Goal: Transaction & Acquisition: Register for event/course

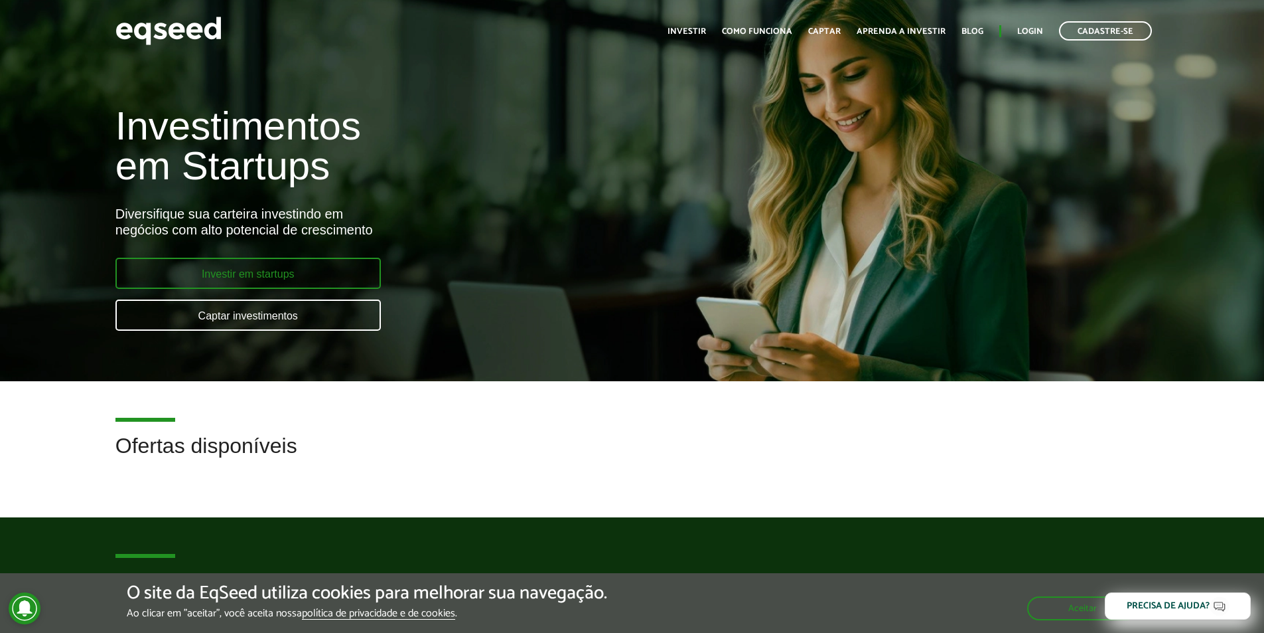
click at [268, 282] on link "Investir em startups" at bounding box center [248, 273] width 266 height 31
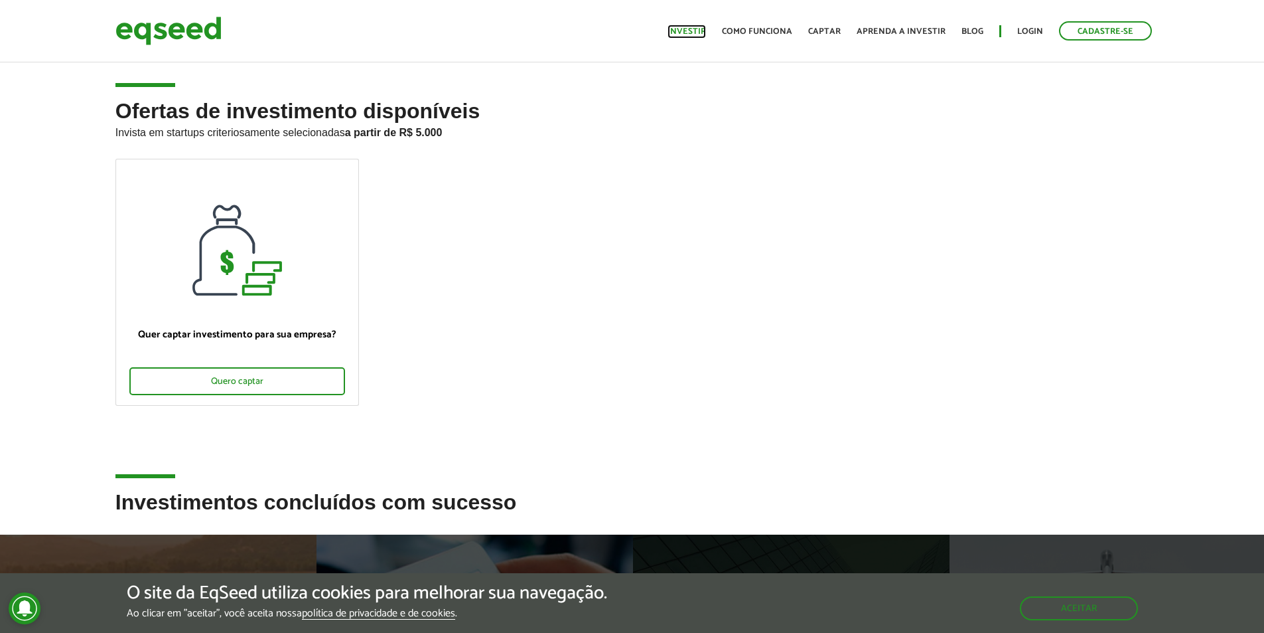
click at [697, 36] on link "Investir" at bounding box center [687, 31] width 38 height 9
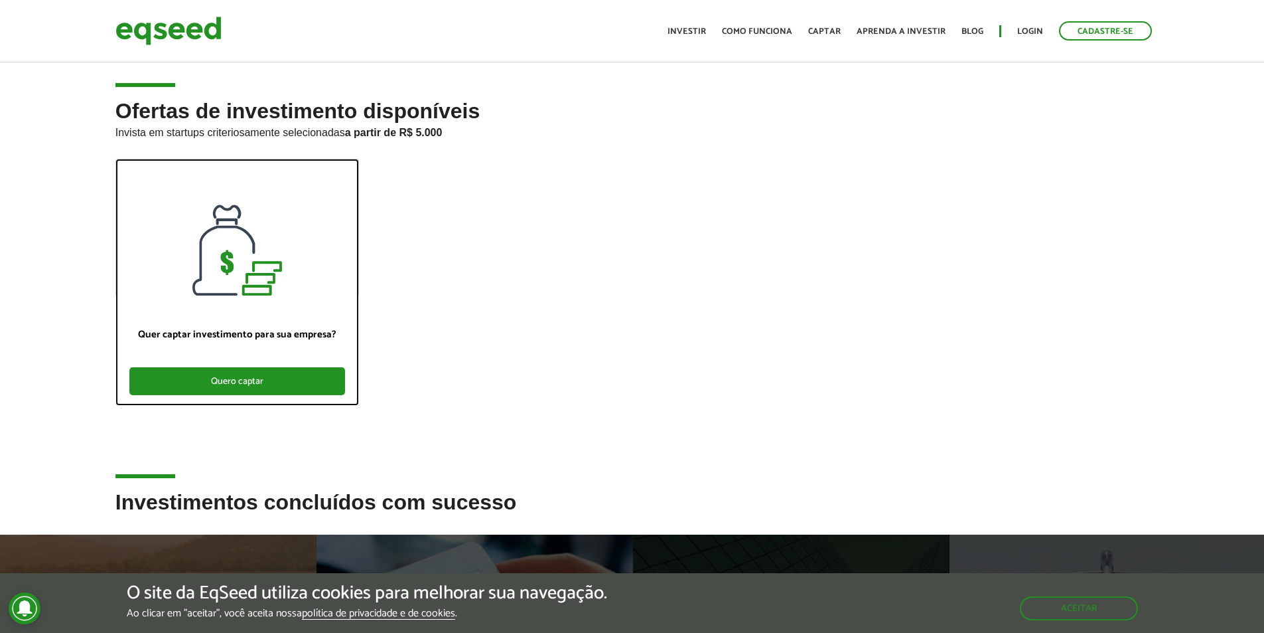
click at [242, 373] on div "Quero captar" at bounding box center [237, 381] width 216 height 28
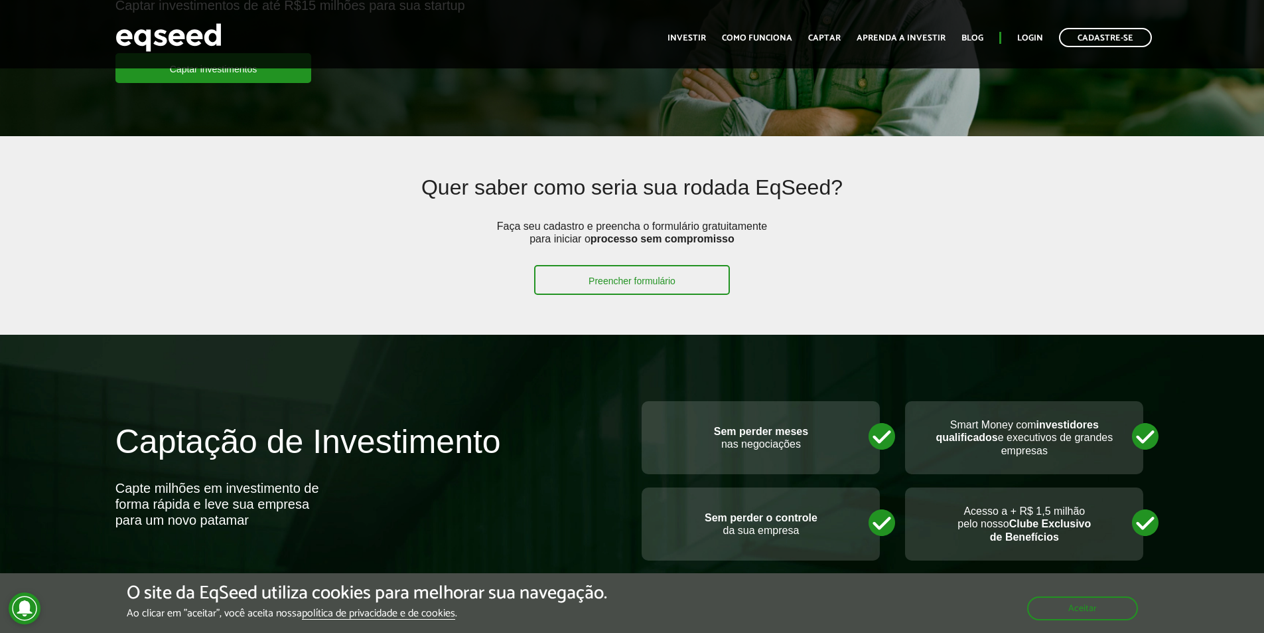
scroll to position [266, 0]
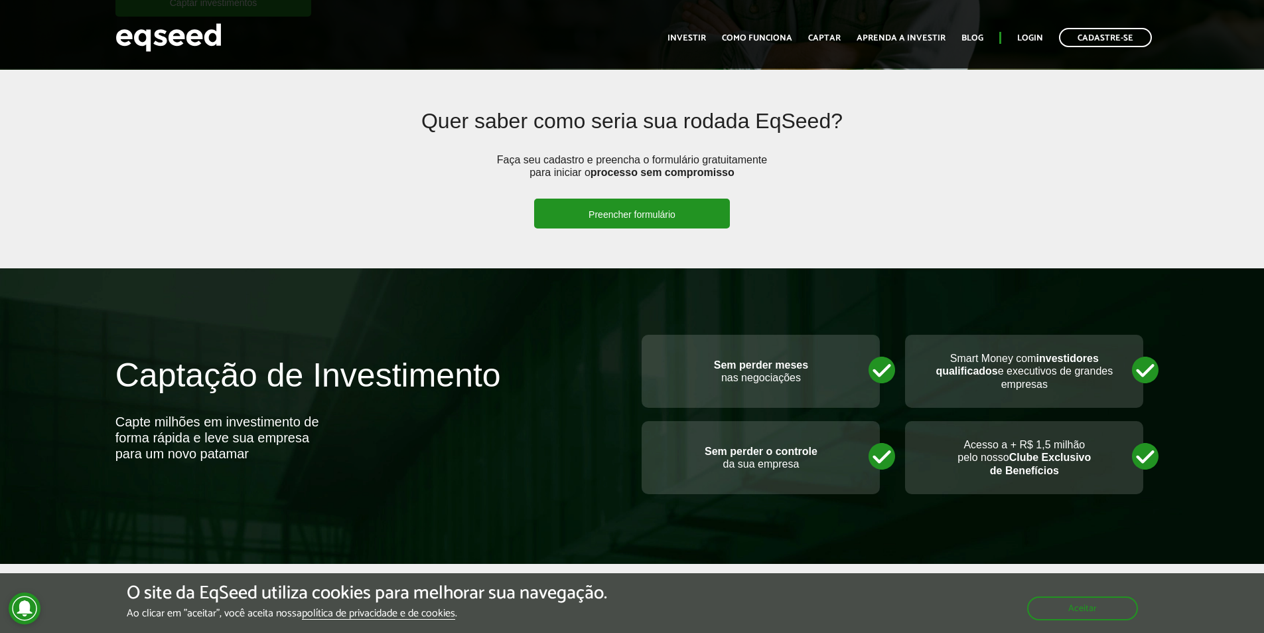
click at [603, 217] on link "Preencher formulário" at bounding box center [632, 213] width 196 height 30
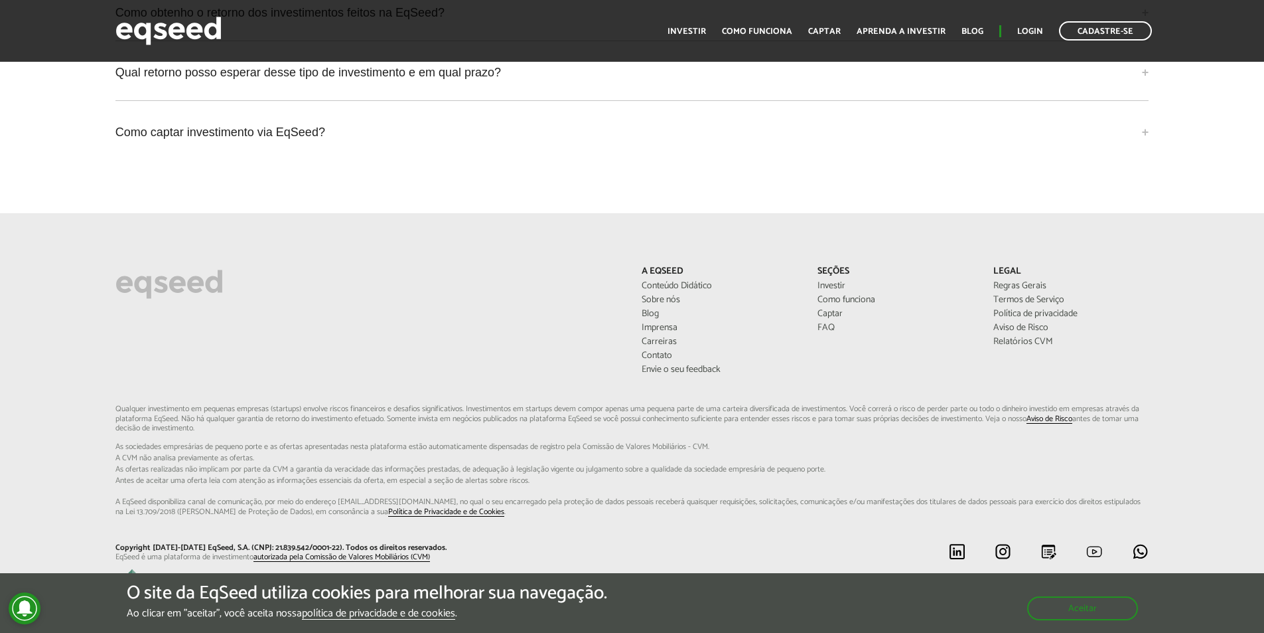
scroll to position [3150, 0]
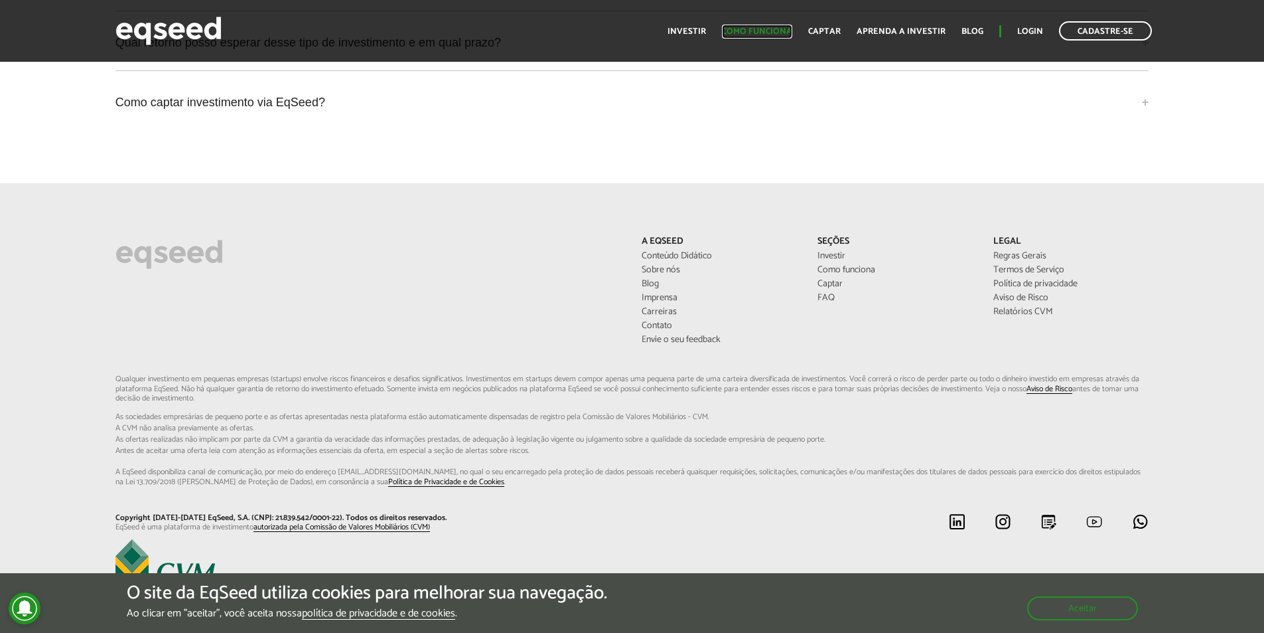
click at [760, 35] on link "Como funciona" at bounding box center [757, 31] width 70 height 9
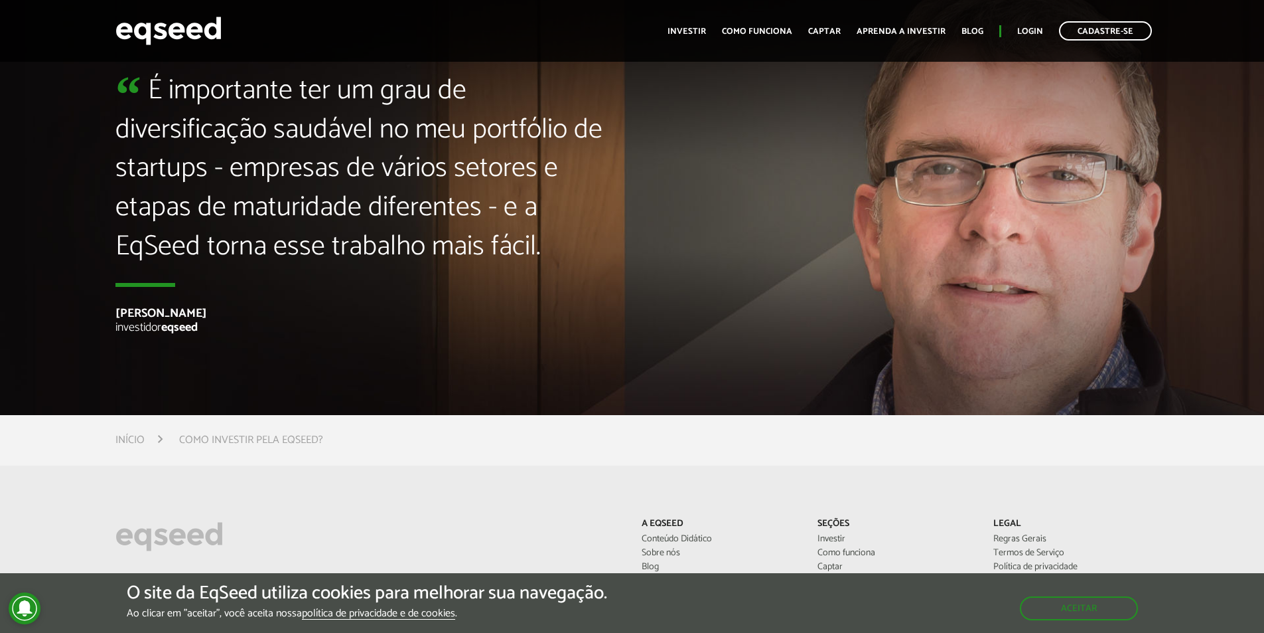
scroll to position [3584, 0]
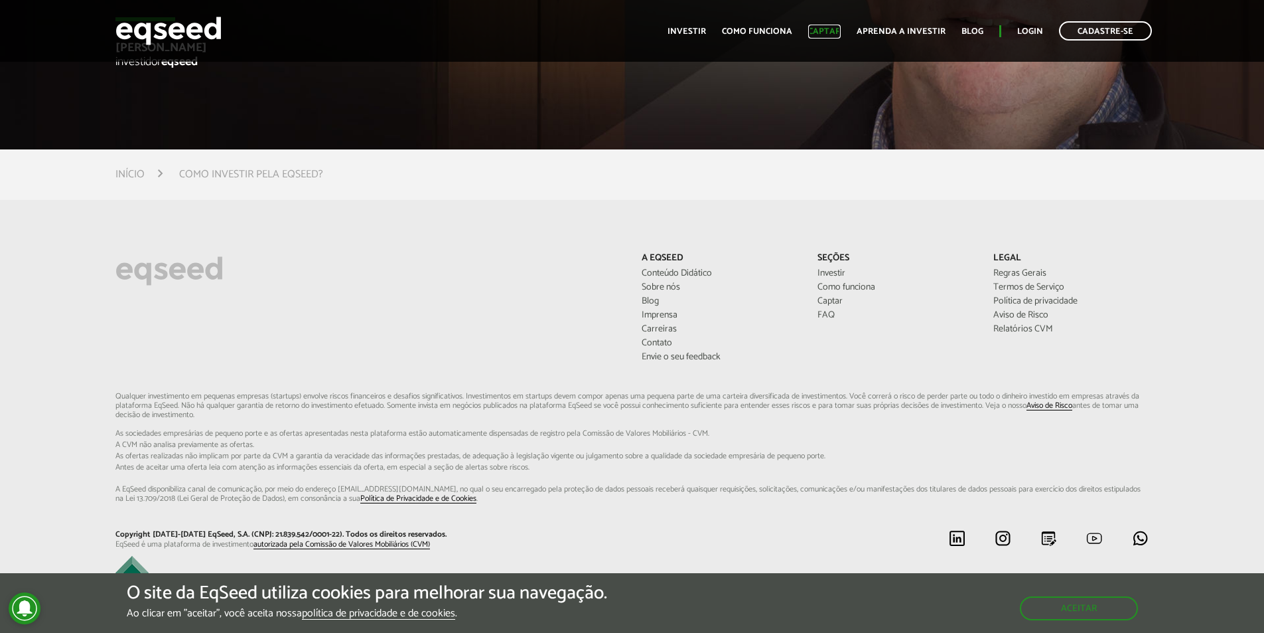
click at [841, 29] on link "Captar" at bounding box center [824, 31] width 33 height 9
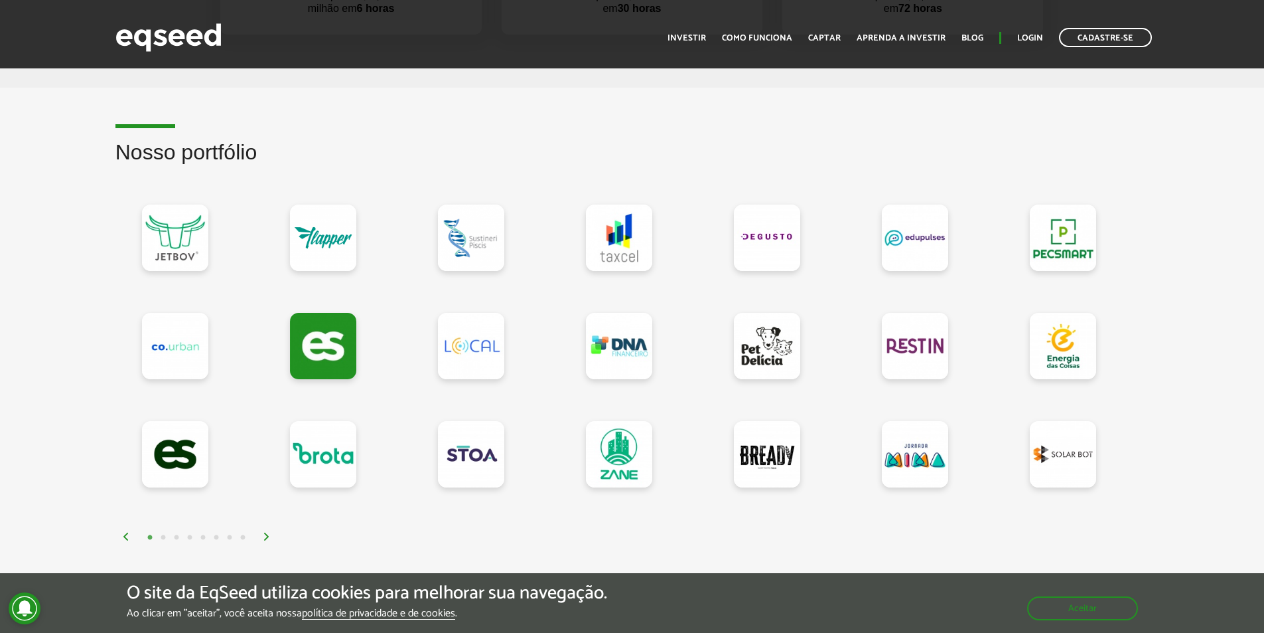
scroll to position [1128, 0]
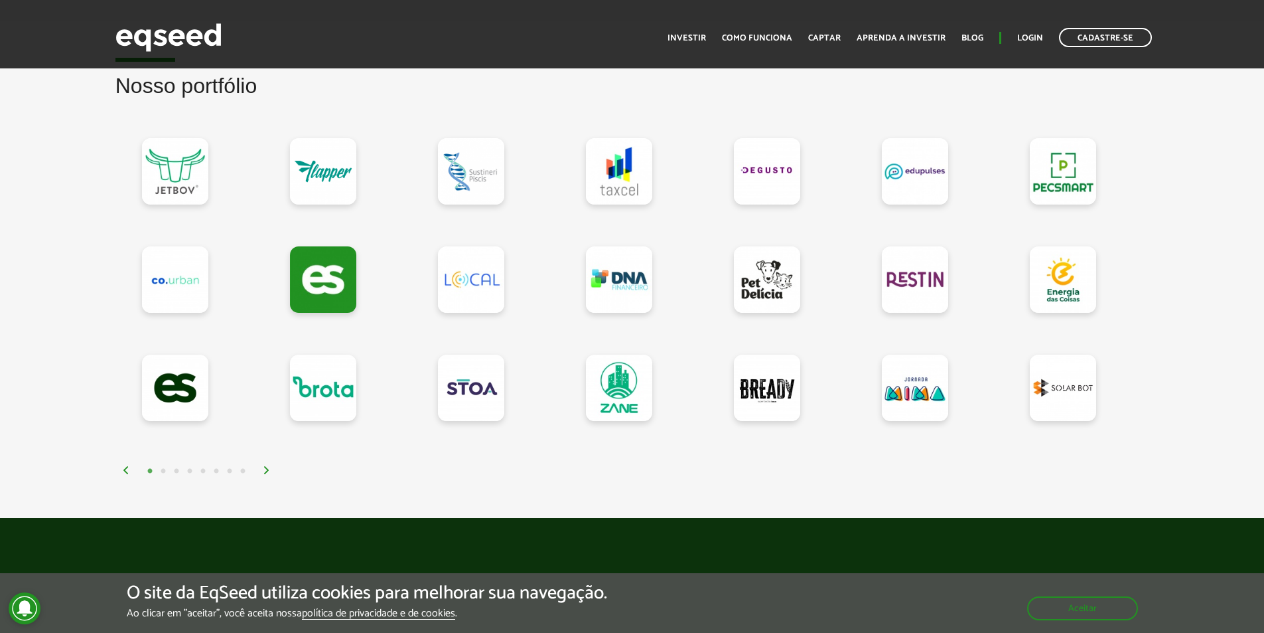
click at [265, 471] on img at bounding box center [267, 470] width 8 height 8
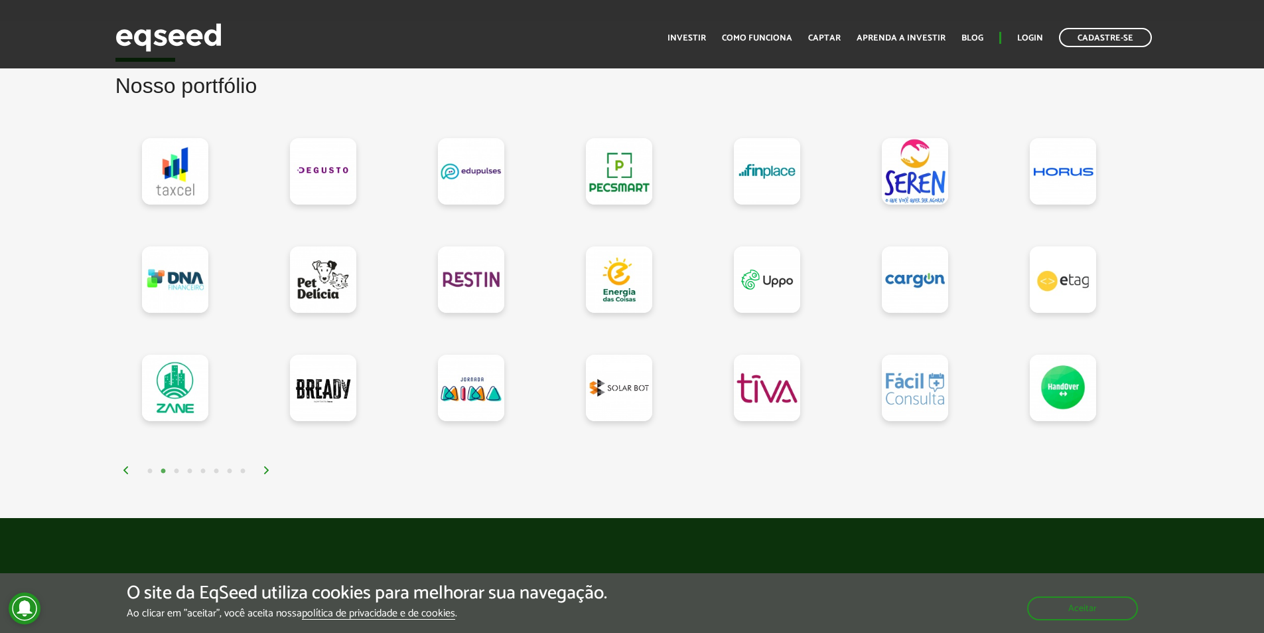
click at [265, 471] on img at bounding box center [267, 470] width 8 height 8
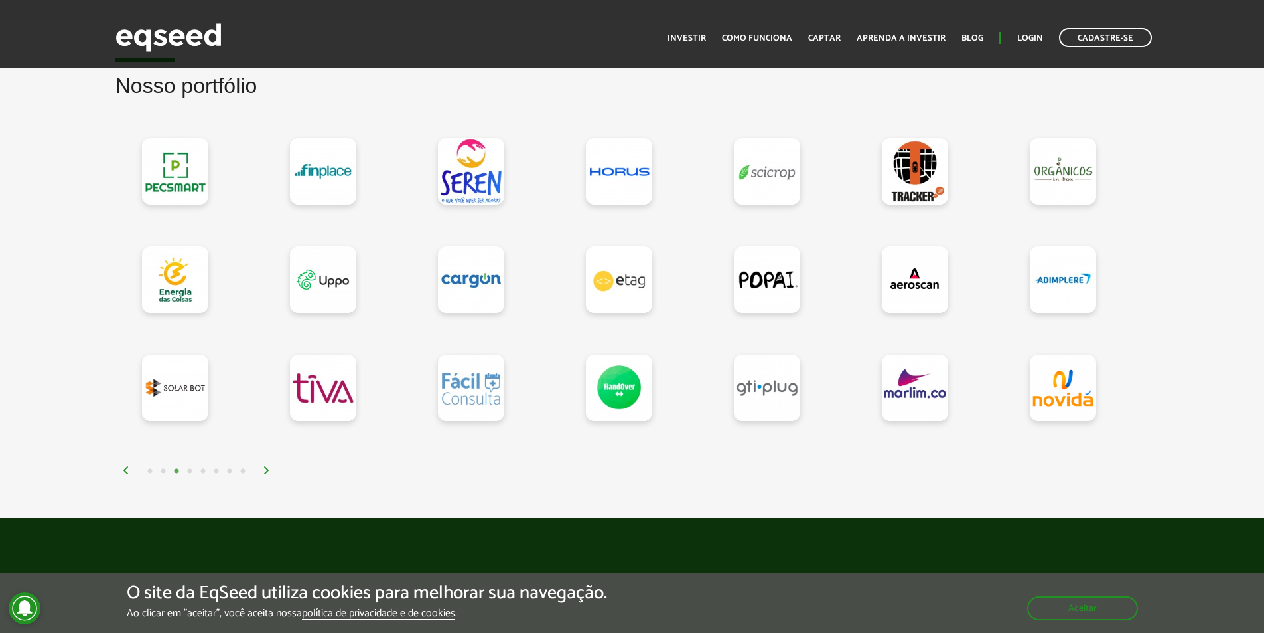
click at [265, 471] on img at bounding box center [267, 470] width 8 height 8
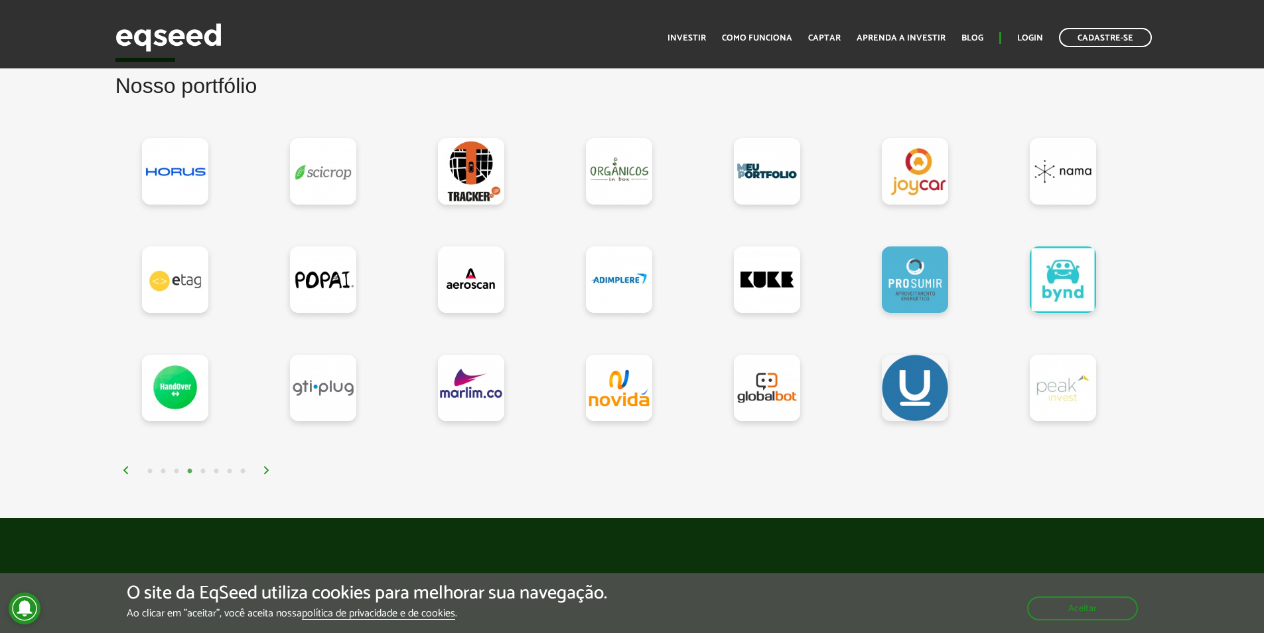
click at [265, 471] on img at bounding box center [267, 470] width 8 height 8
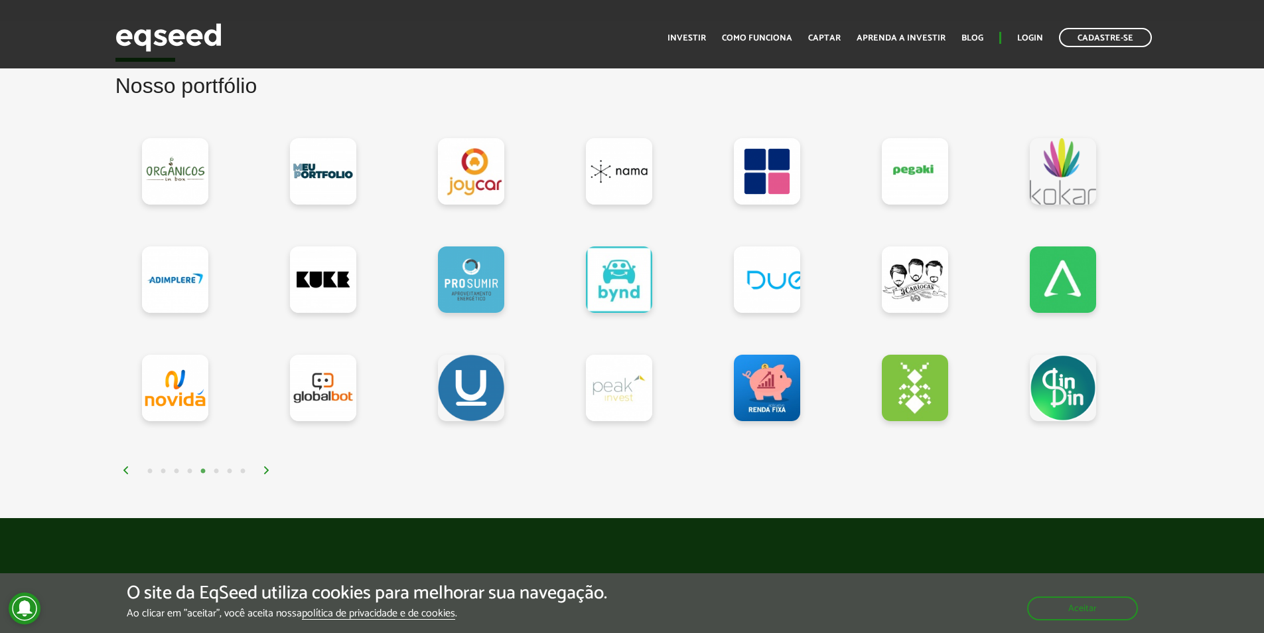
click at [265, 471] on img at bounding box center [267, 470] width 8 height 8
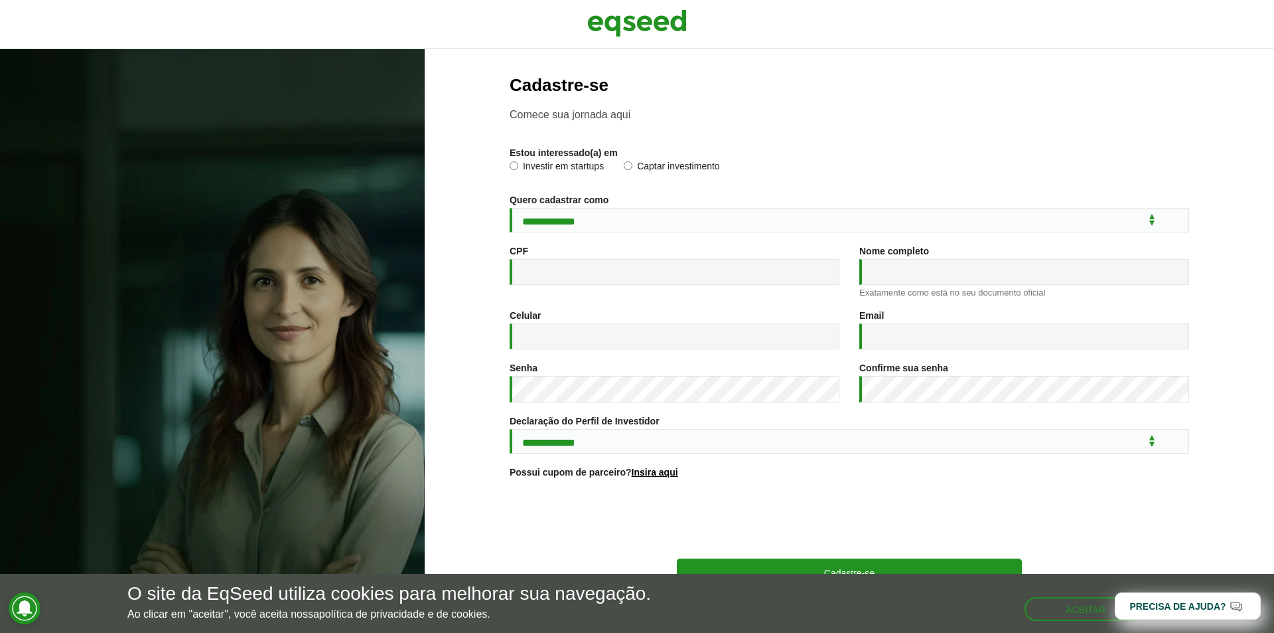
scroll to position [42, 0]
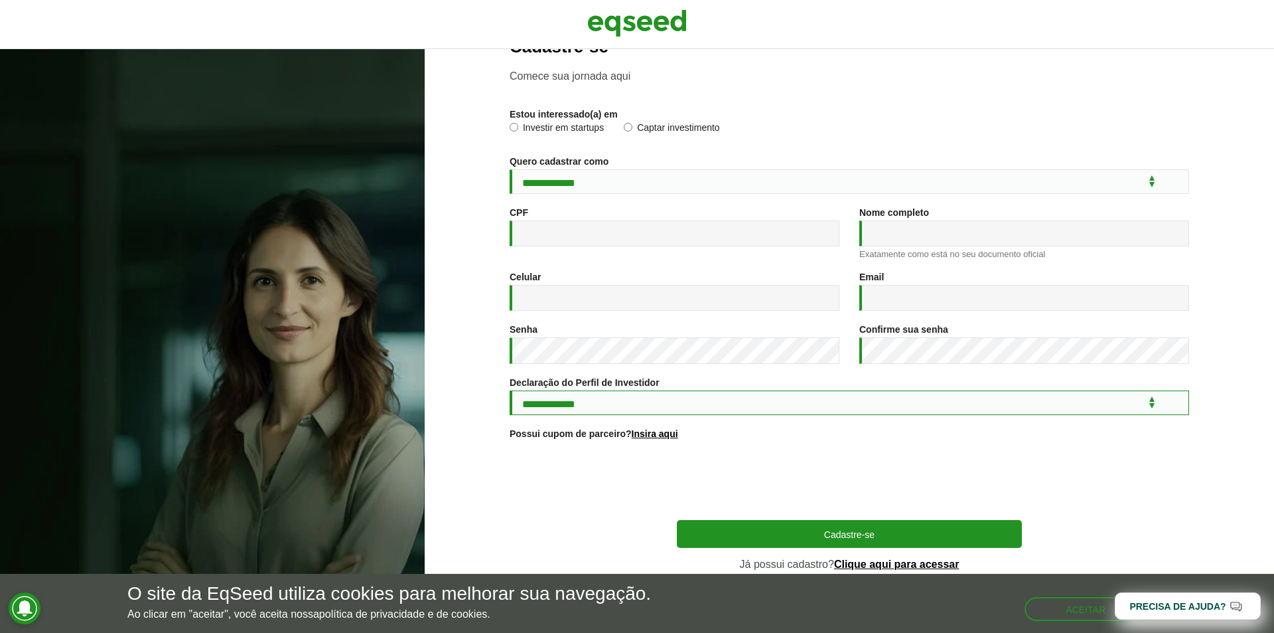
click at [551, 398] on select "**********" at bounding box center [850, 402] width 680 height 25
click at [551, 400] on select "**********" at bounding box center [850, 402] width 680 height 25
